Goal: Information Seeking & Learning: Learn about a topic

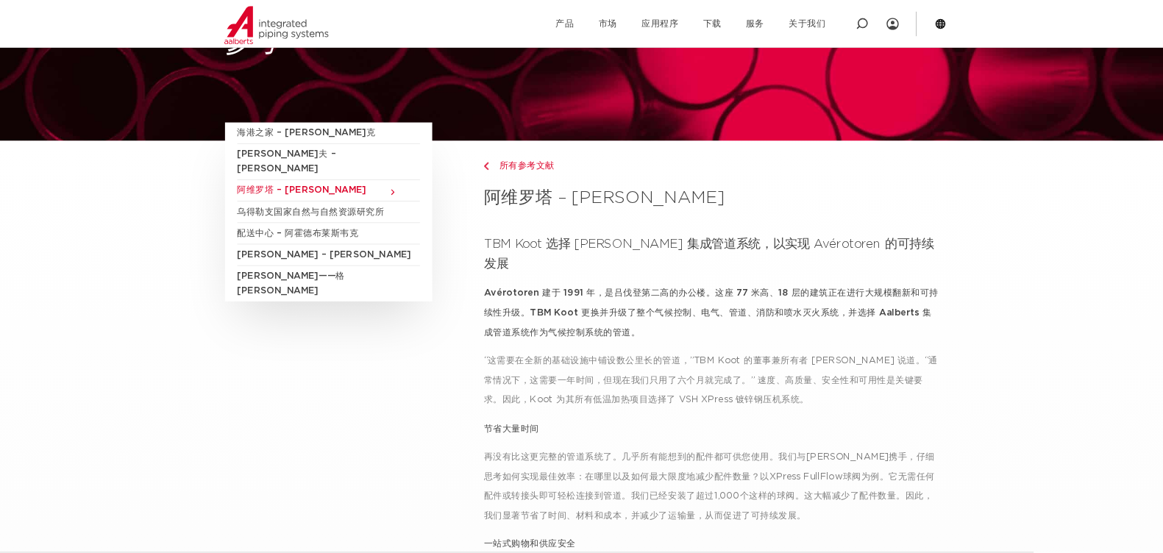
scroll to position [66, 0]
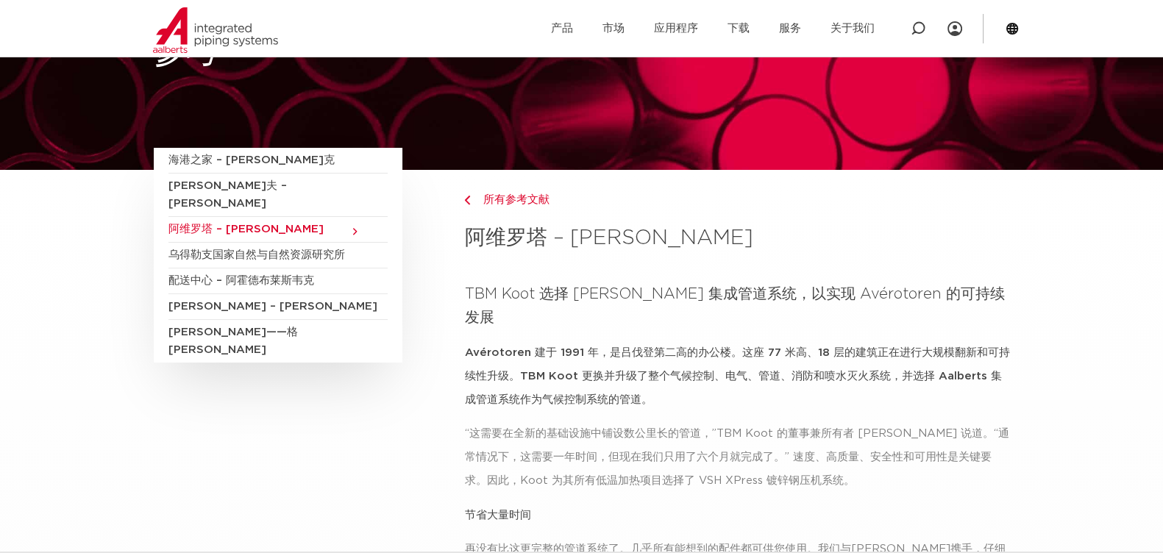
click at [237, 184] on font "[PERSON_NAME]夫 – [PERSON_NAME]" at bounding box center [227, 194] width 118 height 29
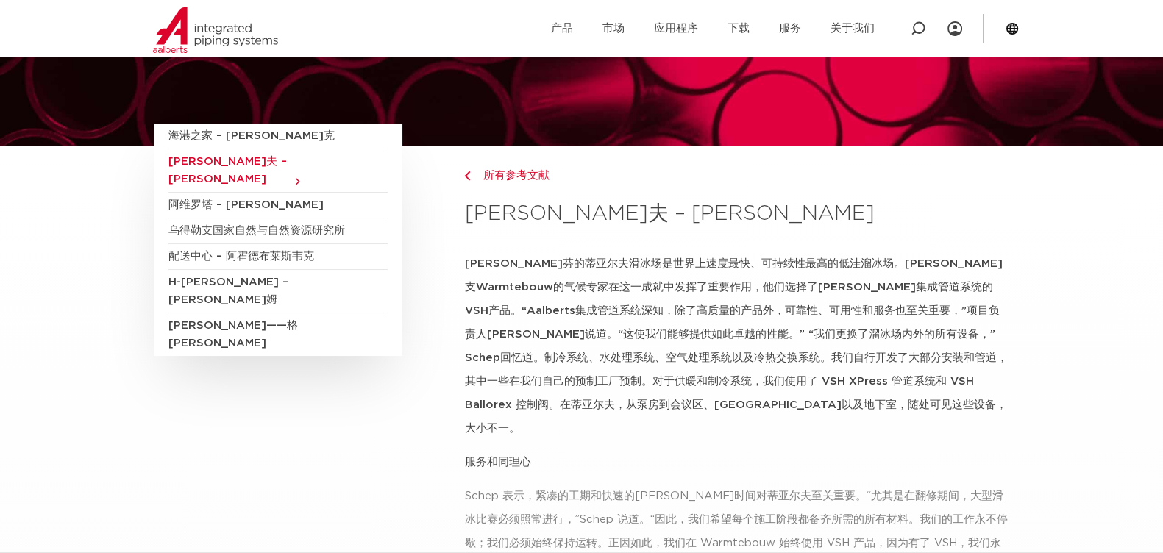
scroll to position [91, 0]
click at [246, 140] on font "海港之家 – [PERSON_NAME]克" at bounding box center [251, 134] width 166 height 11
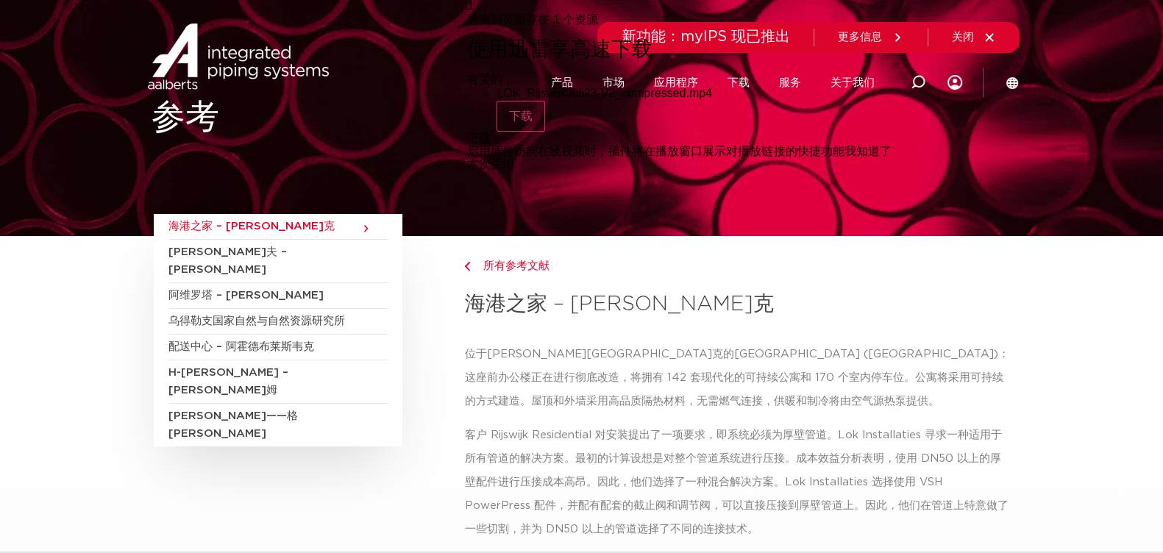
click at [239, 252] on font "[PERSON_NAME]夫 – [PERSON_NAME]" at bounding box center [227, 260] width 118 height 29
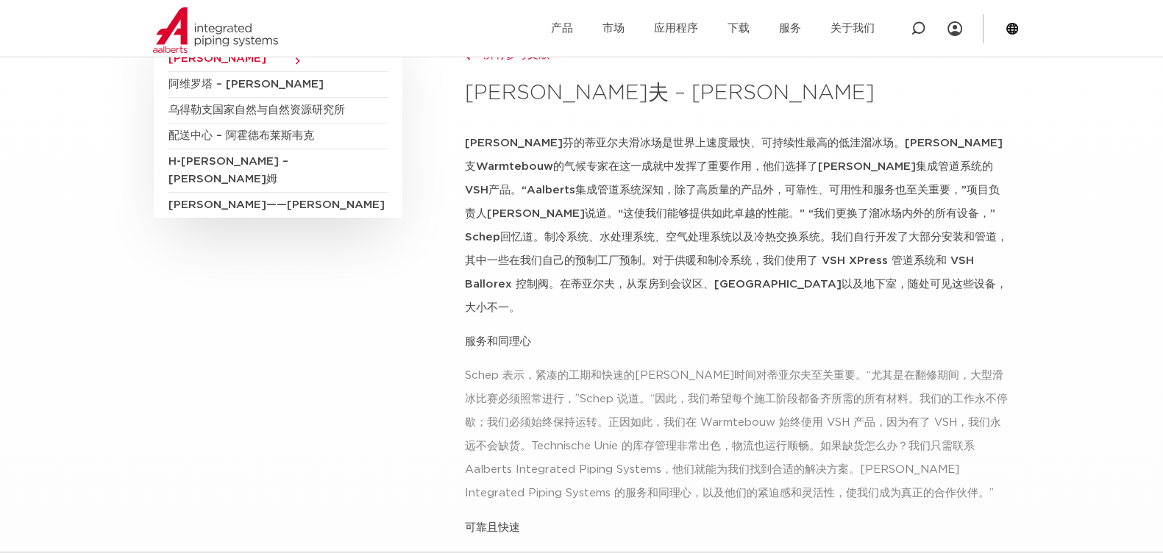
scroll to position [183, 0]
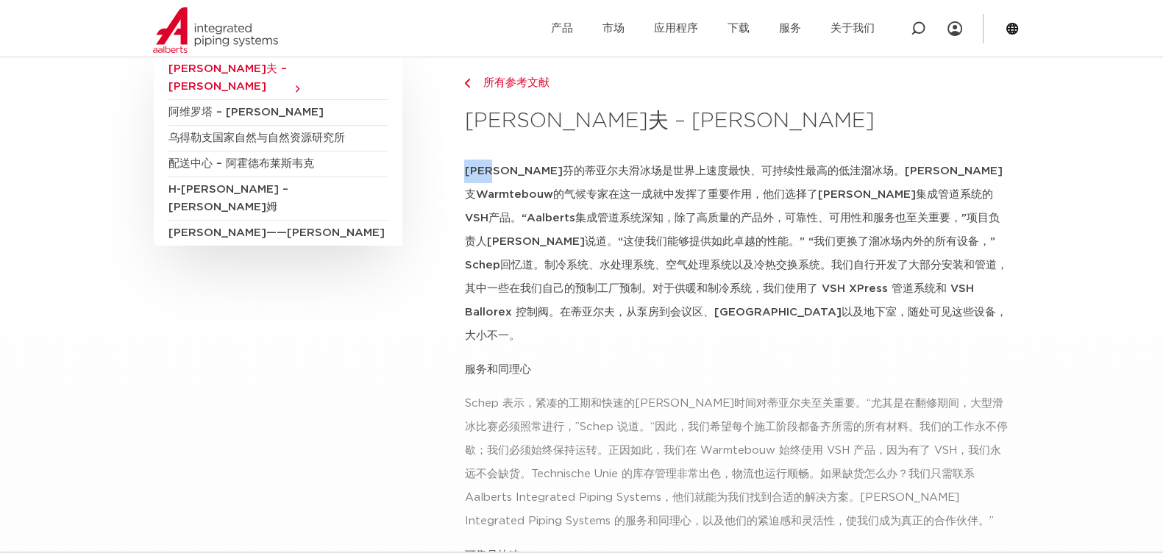
drag, startPoint x: 462, startPoint y: 171, endPoint x: 505, endPoint y: 176, distance: 43.0
click at [689, 125] on h3 "[PERSON_NAME]夫 – [PERSON_NAME]" at bounding box center [736, 121] width 545 height 29
drag, startPoint x: 575, startPoint y: 123, endPoint x: 607, endPoint y: 127, distance: 32.6
click at [611, 127] on font "[PERSON_NAME]夫 – [PERSON_NAME]" at bounding box center [669, 121] width 410 height 21
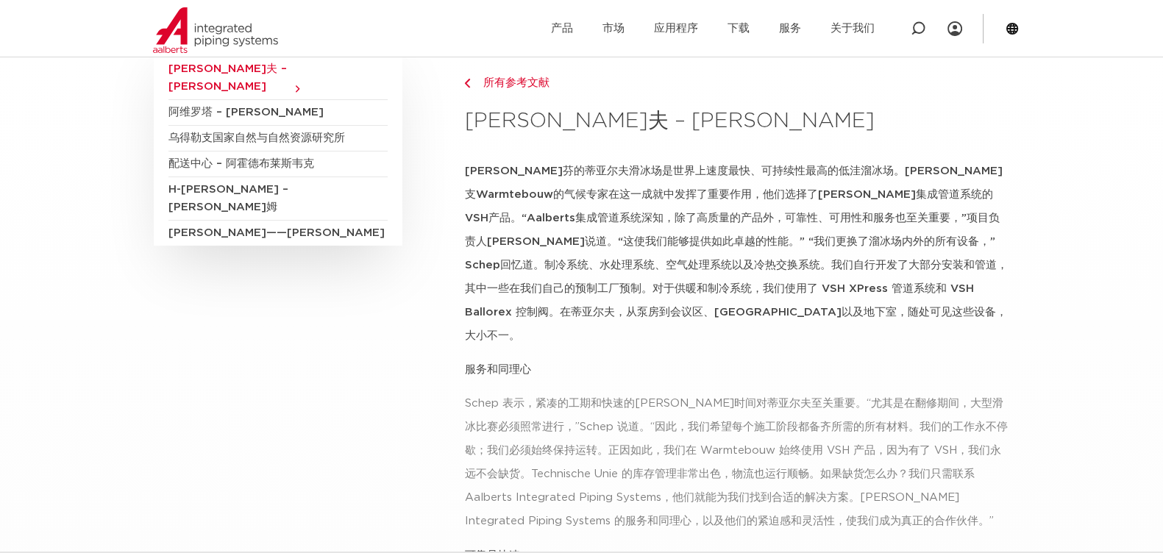
click at [702, 126] on h3 "[PERSON_NAME]夫 – [PERSON_NAME]" at bounding box center [736, 121] width 545 height 29
drag, startPoint x: 467, startPoint y: 121, endPoint x: 539, endPoint y: 124, distance: 72.2
click at [539, 124] on font "[PERSON_NAME]夫 – [PERSON_NAME]" at bounding box center [669, 121] width 410 height 21
drag, startPoint x: 664, startPoint y: 141, endPoint x: 656, endPoint y: 143, distance: 7.7
click at [665, 141] on div "所有参考文献 蒂亚尔夫 – 海伦芬" at bounding box center [736, 106] width 545 height 107
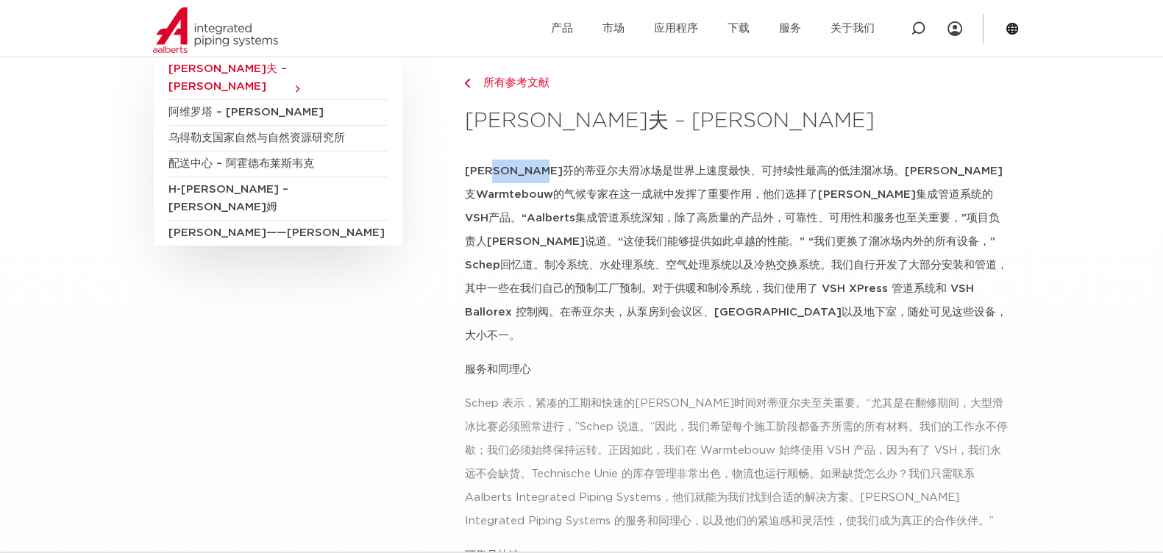
drag, startPoint x: 508, startPoint y: 171, endPoint x: 586, endPoint y: 173, distance: 78.0
click at [586, 173] on font "海伦芬的蒂亚尔夫滑冰场是世界上速度最快、可持续性最高的低洼溜冰场。乌得勒支Warmtebouw的气候专家在这一成就中发挥了重要作用，他们选择了Aalberts…" at bounding box center [735, 254] width 543 height 176
copy font "蒂亚尔夫滑冰场"
drag, startPoint x: 631, startPoint y: 118, endPoint x: 580, endPoint y: 124, distance: 51.8
click at [580, 124] on font "[PERSON_NAME]夫 – [PERSON_NAME]" at bounding box center [669, 121] width 410 height 21
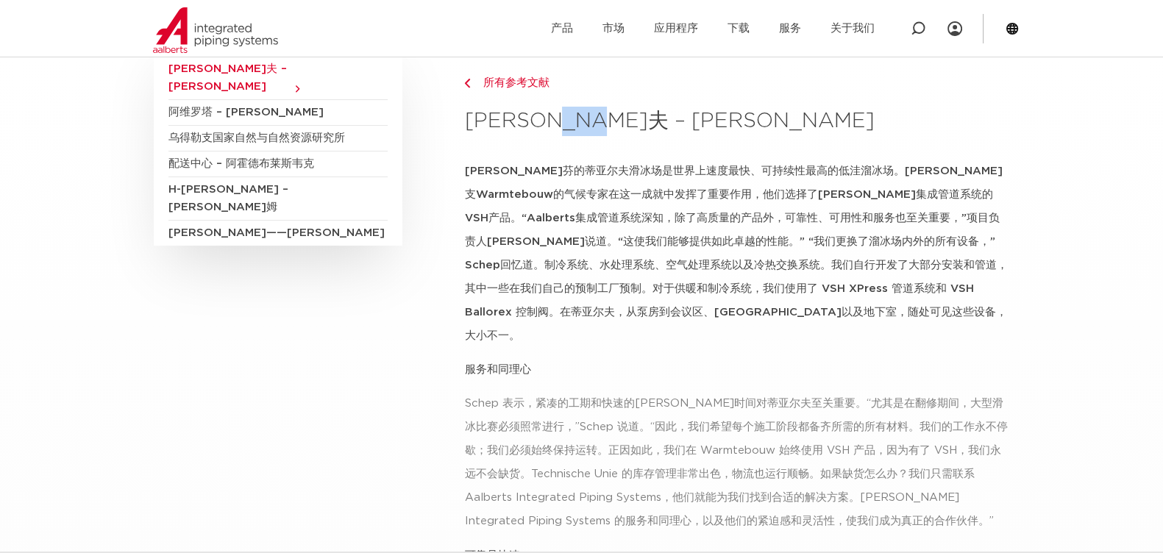
copy font "海伦芬"
drag, startPoint x: 464, startPoint y: 167, endPoint x: 585, endPoint y: 168, distance: 121.4
copy font "海伦芬的蒂亚尔夫滑冰场"
click at [739, 107] on h3 "[PERSON_NAME]夫 – [PERSON_NAME]" at bounding box center [736, 121] width 545 height 29
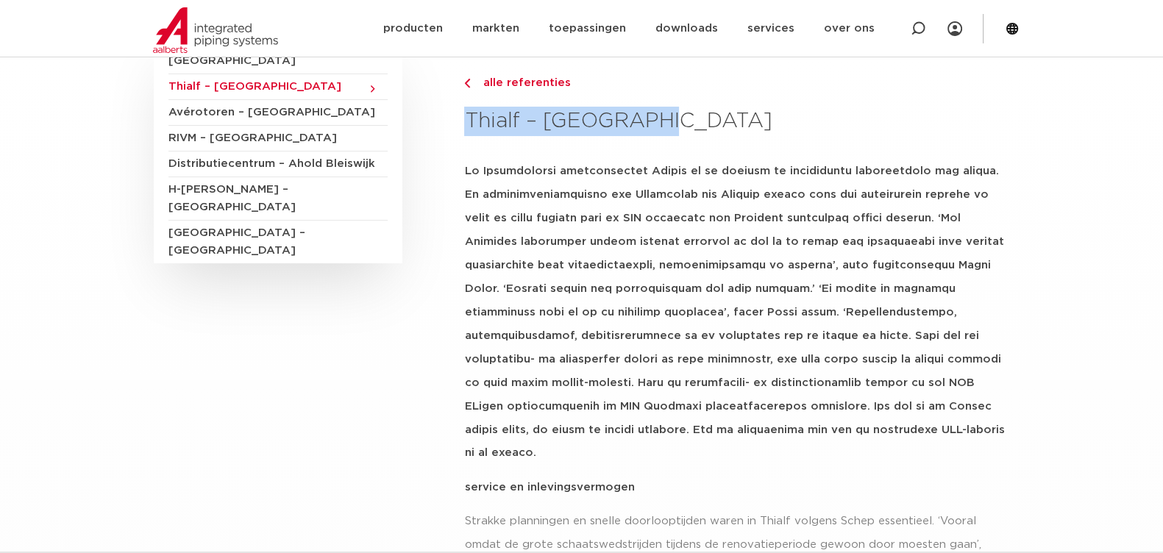
drag, startPoint x: 464, startPoint y: 119, endPoint x: 670, endPoint y: 121, distance: 205.3
click at [670, 121] on h3 "Thialf – [GEOGRAPHIC_DATA]" at bounding box center [736, 121] width 545 height 29
copy h3 "Thialf – [GEOGRAPHIC_DATA]"
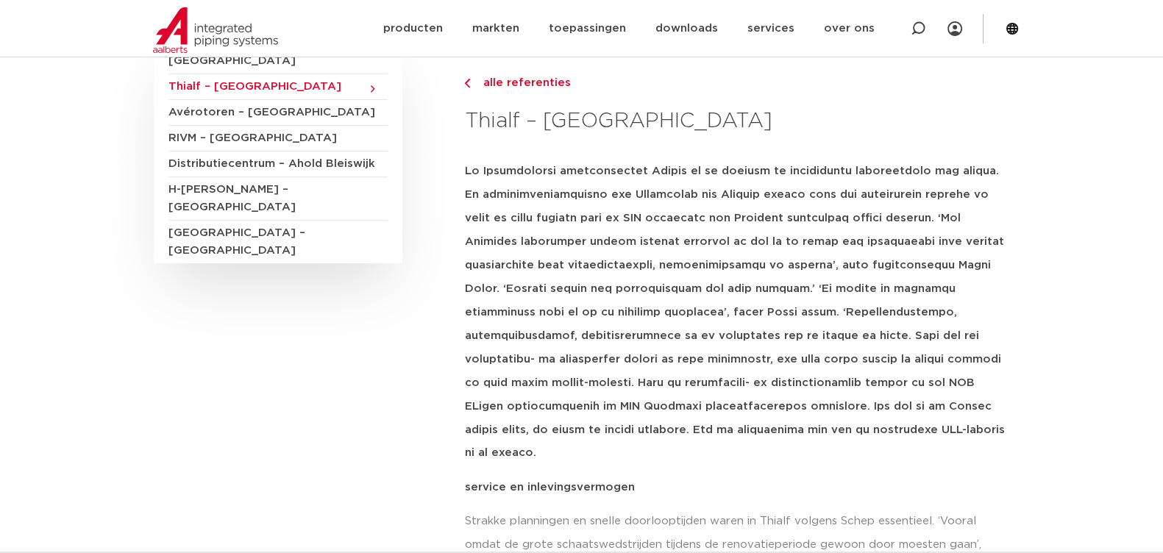
click at [843, 318] on p at bounding box center [736, 312] width 545 height 305
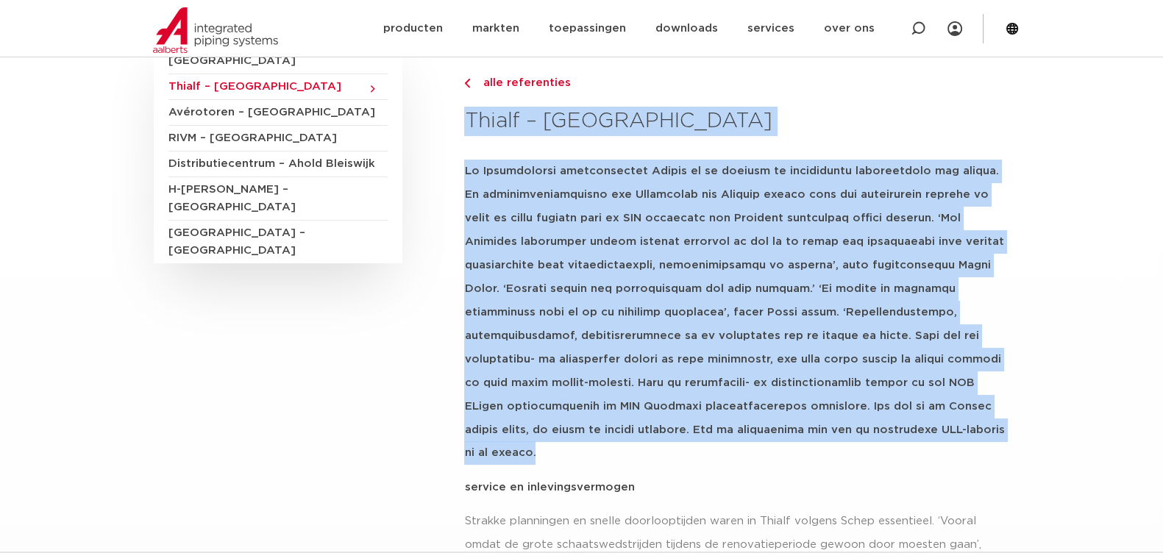
drag, startPoint x: 466, startPoint y: 119, endPoint x: 867, endPoint y: 425, distance: 503.4
copy div "Thialf – Heerenveen De Heerenveense schaatstempel Thialf is de snelste én duurz…"
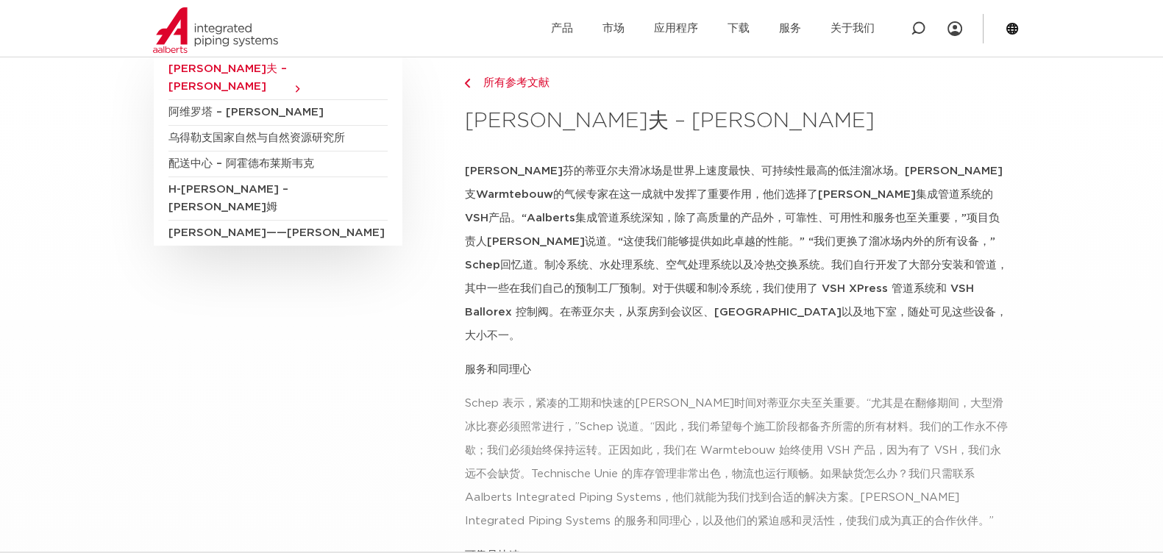
click at [754, 114] on h3 "[PERSON_NAME]夫 – [PERSON_NAME]" at bounding box center [736, 121] width 545 height 29
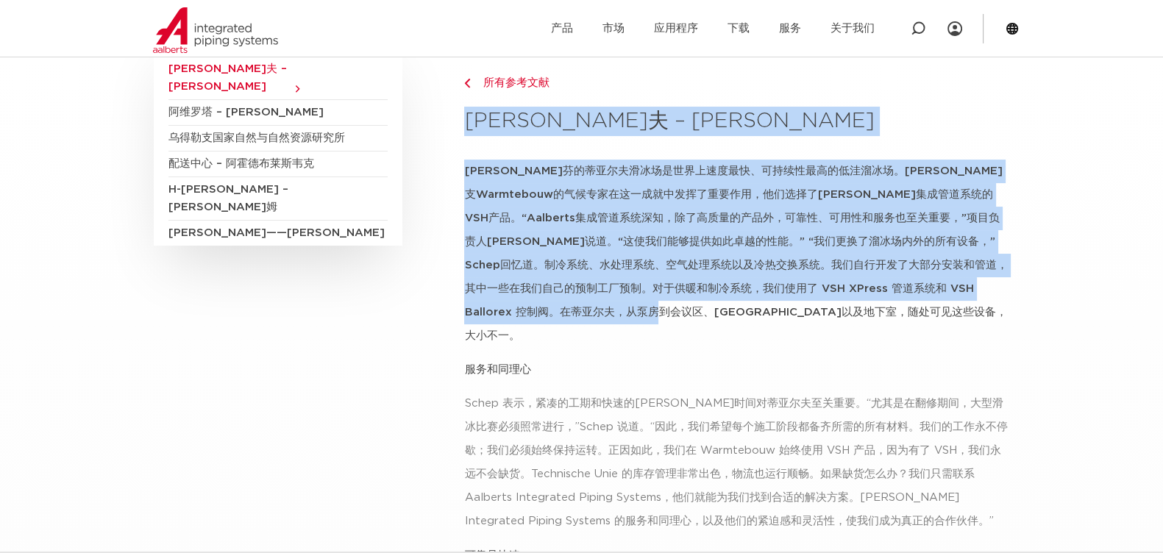
drag, startPoint x: 464, startPoint y: 119, endPoint x: 707, endPoint y: 322, distance: 317.1
copy div "蒂亚尔夫 – 海伦芬 海伦芬的蒂亚尔夫滑冰场是世界上速度最快、可持续性最高的低洼溜冰场。乌得勒支Warmtebouw的气候专家在这一成就中发挥了重要作用，他们…"
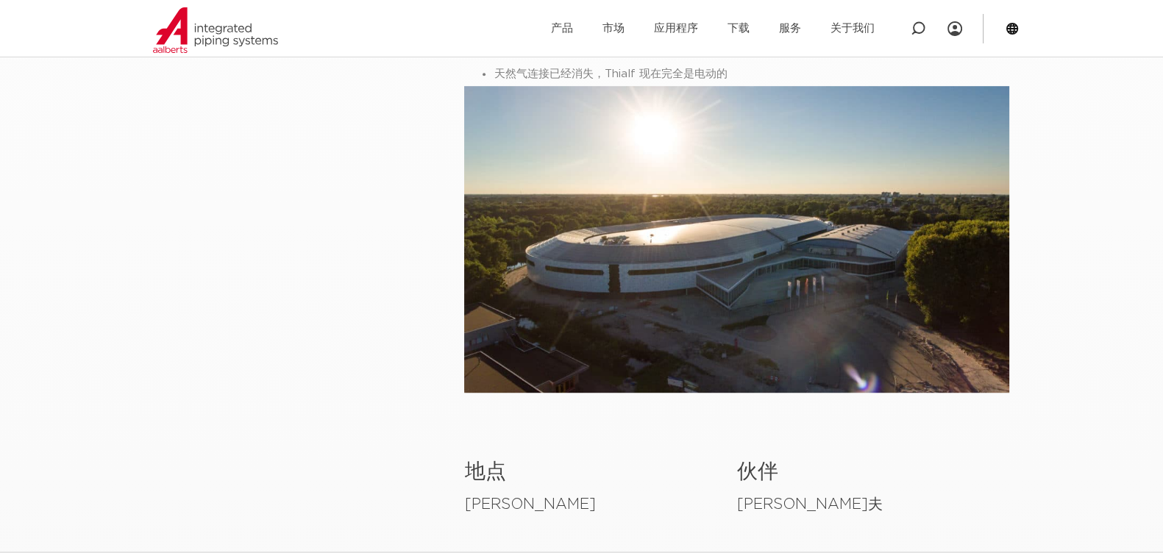
scroll to position [1104, 0]
